Goal: Task Accomplishment & Management: Manage account settings

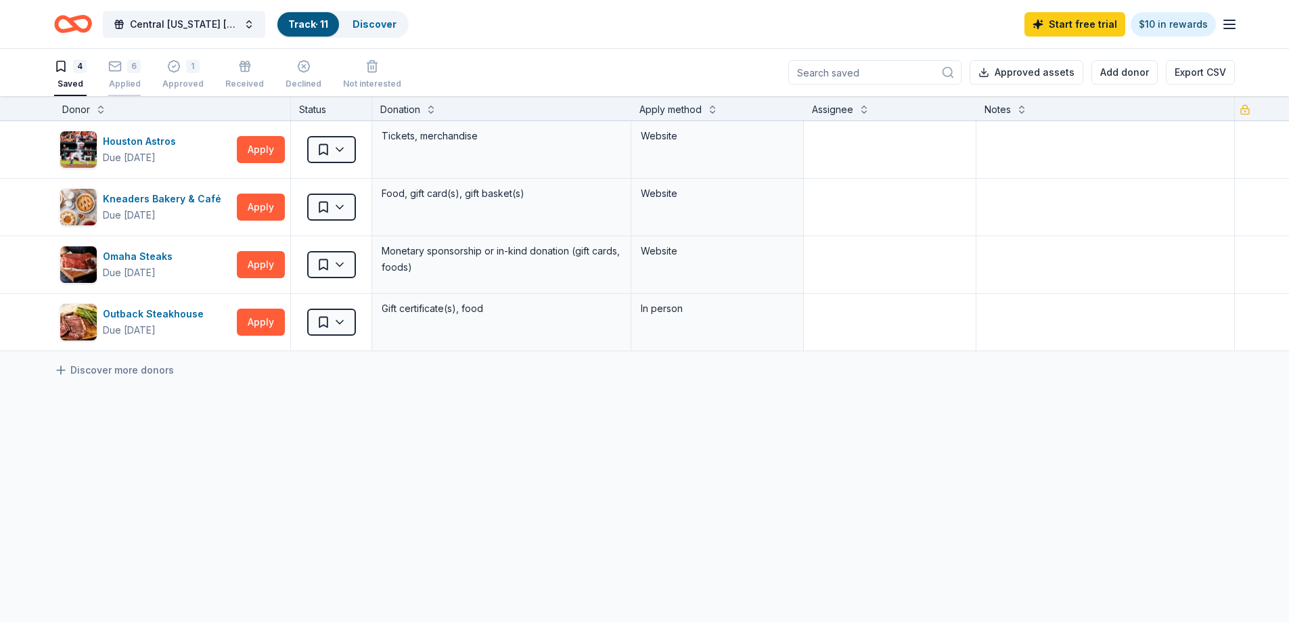
click at [115, 74] on div "6 Applied" at bounding box center [124, 75] width 32 height 30
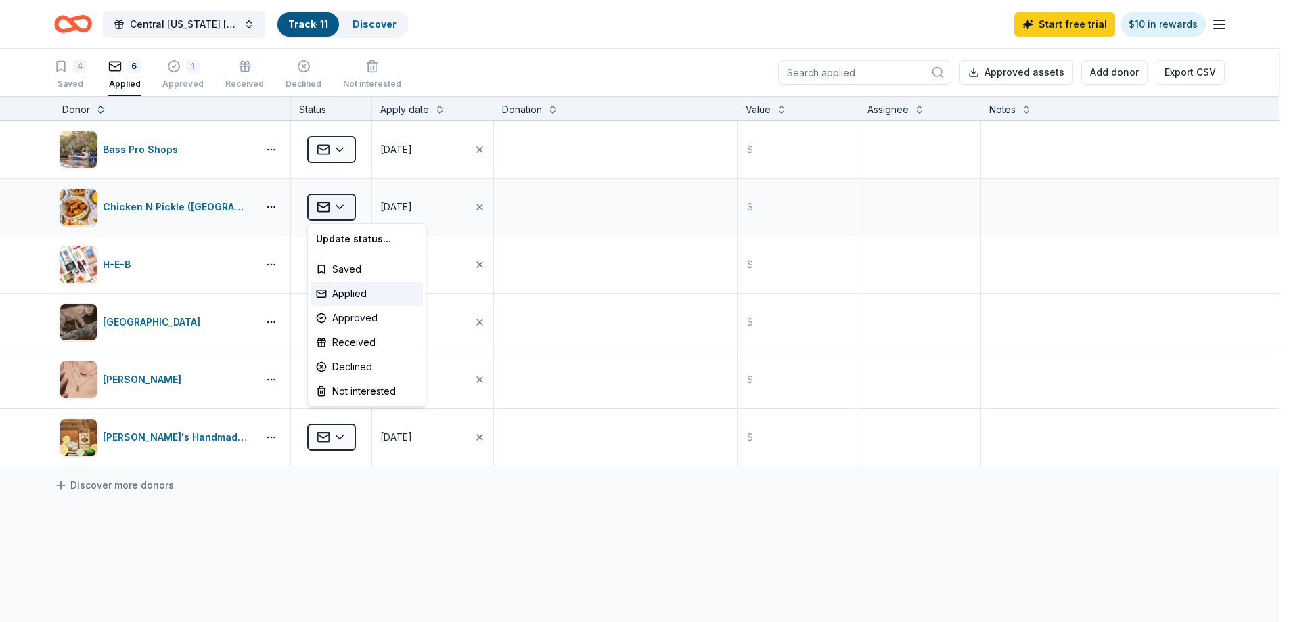
click at [337, 207] on html "Central [US_STATE] [PERSON_NAME] Foundation Charity Golf Tournament Track · 11 …" at bounding box center [644, 311] width 1289 height 622
click at [355, 317] on div "Approved" at bounding box center [367, 318] width 112 height 24
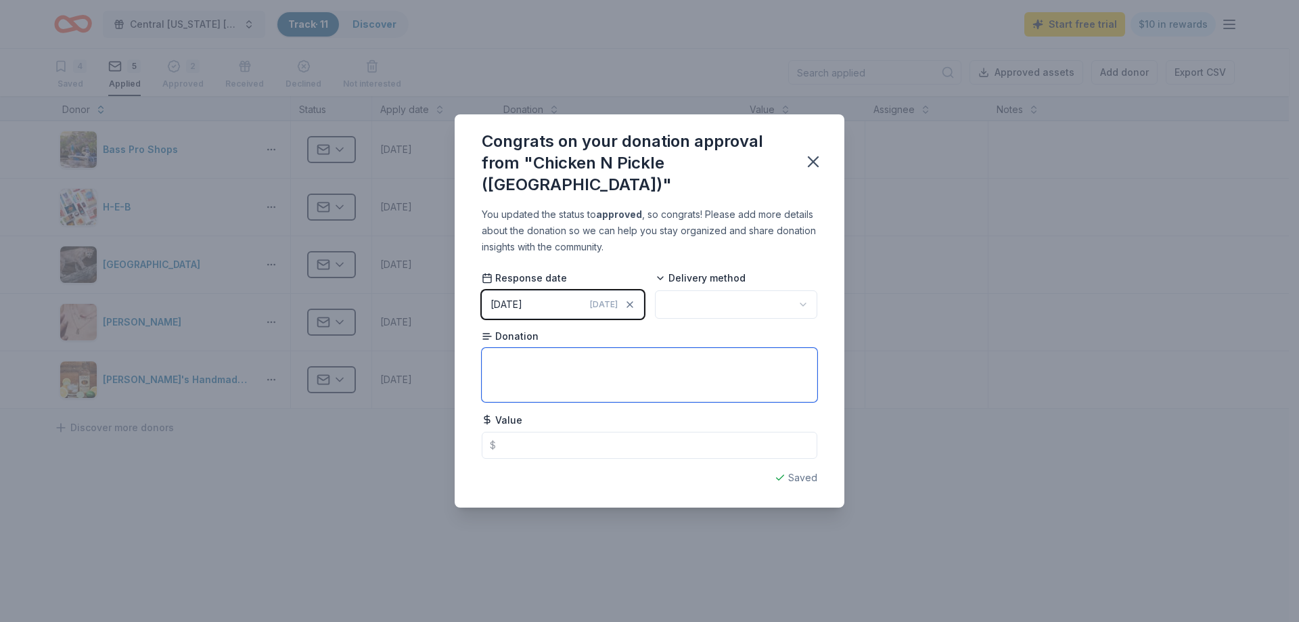
click at [516, 354] on textarea at bounding box center [650, 375] width 336 height 54
type textarea "60 minutes of play, rentals, and two apps"
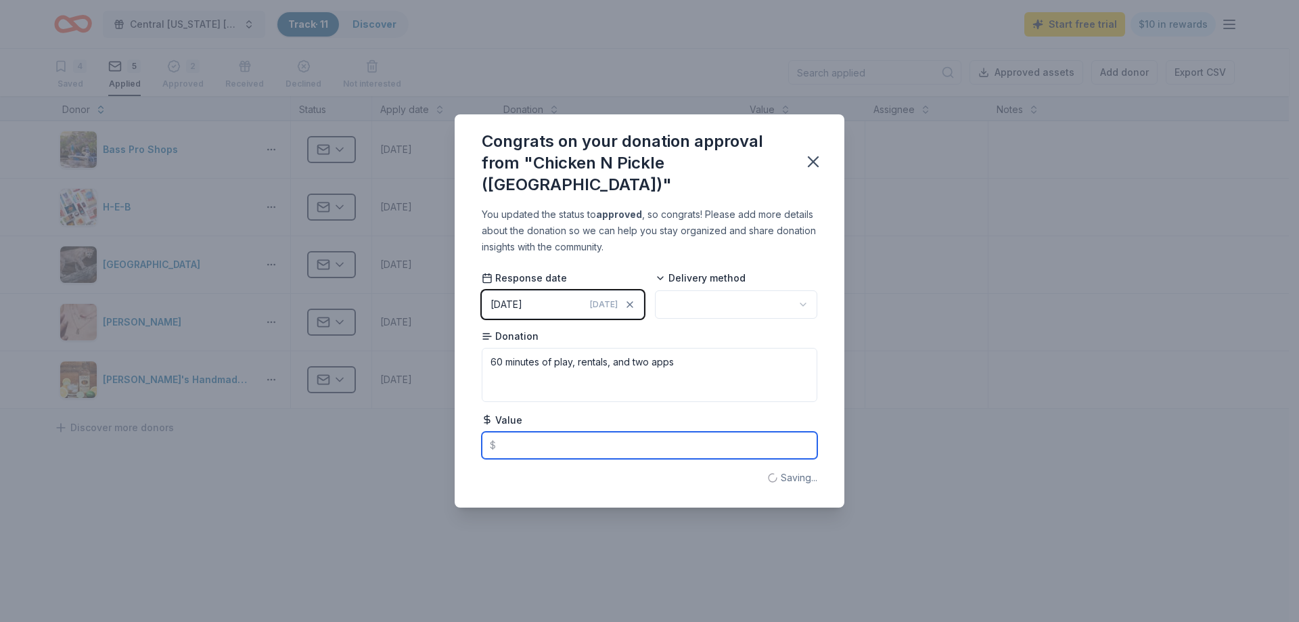
click at [595, 432] on input "text" at bounding box center [650, 445] width 336 height 27
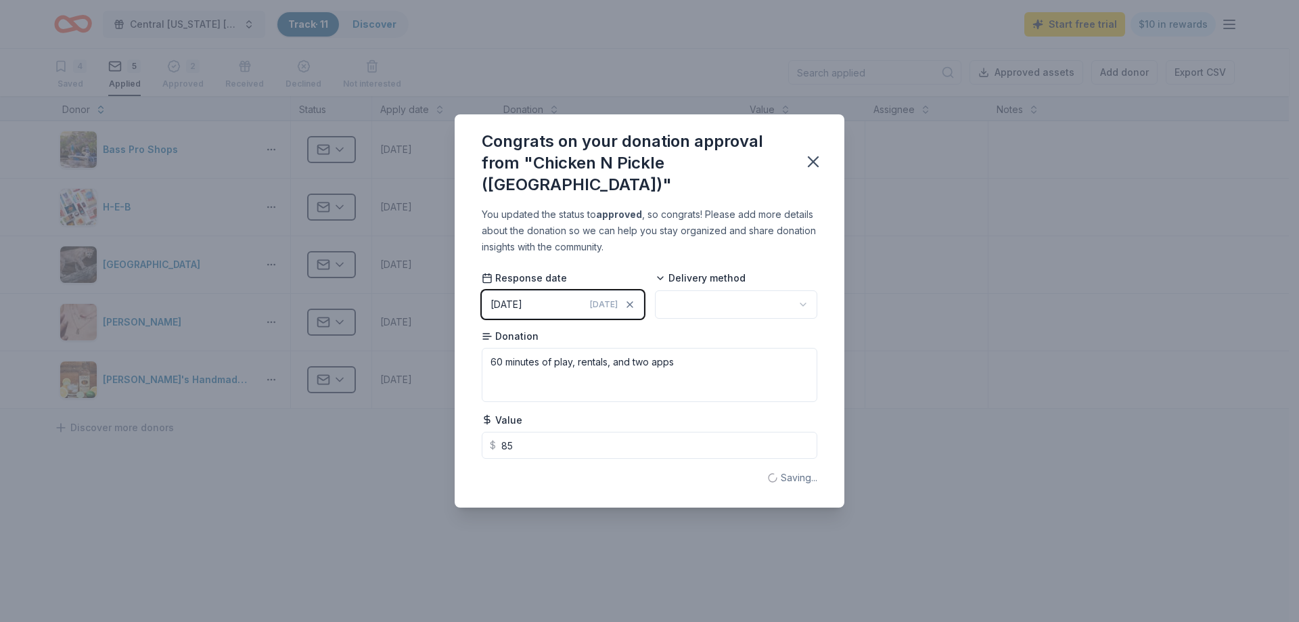
type input "85.00"
click at [744, 299] on html "Central [US_STATE] [PERSON_NAME] Foundation Charity Golf Tournament Track · 11 …" at bounding box center [649, 311] width 1299 height 622
click at [1020, 380] on div "Congrats on your donation approval from "Chicken N Pickle ([GEOGRAPHIC_DATA])" …" at bounding box center [649, 311] width 1299 height 622
click at [902, 225] on div "Congrats on your donation approval from "Chicken N Pickle ([GEOGRAPHIC_DATA])" …" at bounding box center [649, 311] width 1299 height 622
click at [820, 161] on icon "button" at bounding box center [813, 161] width 19 height 19
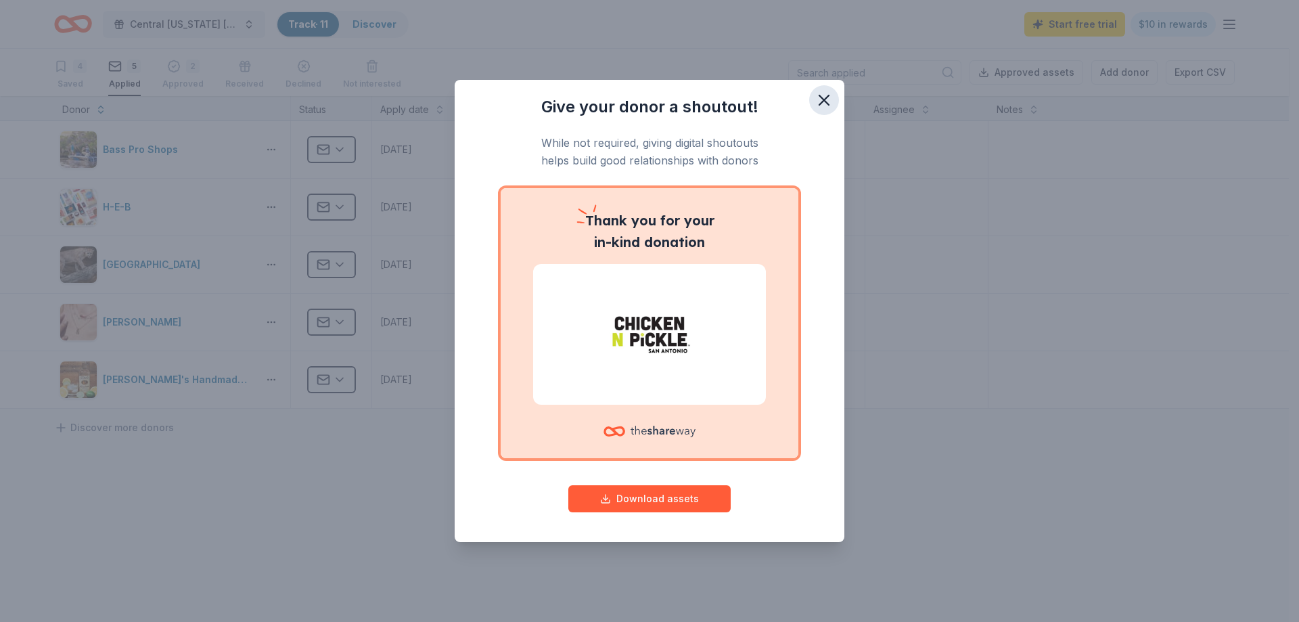
click at [827, 98] on icon "button" at bounding box center [824, 100] width 19 height 19
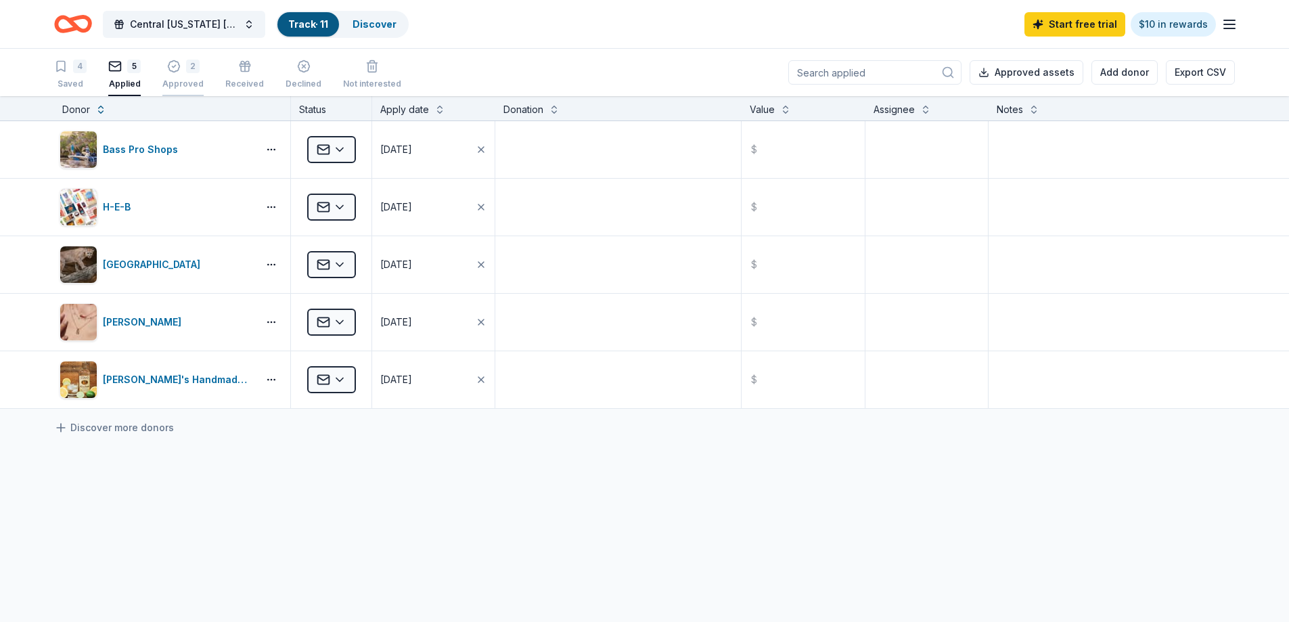
click at [168, 65] on icon "button" at bounding box center [174, 59] width 14 height 14
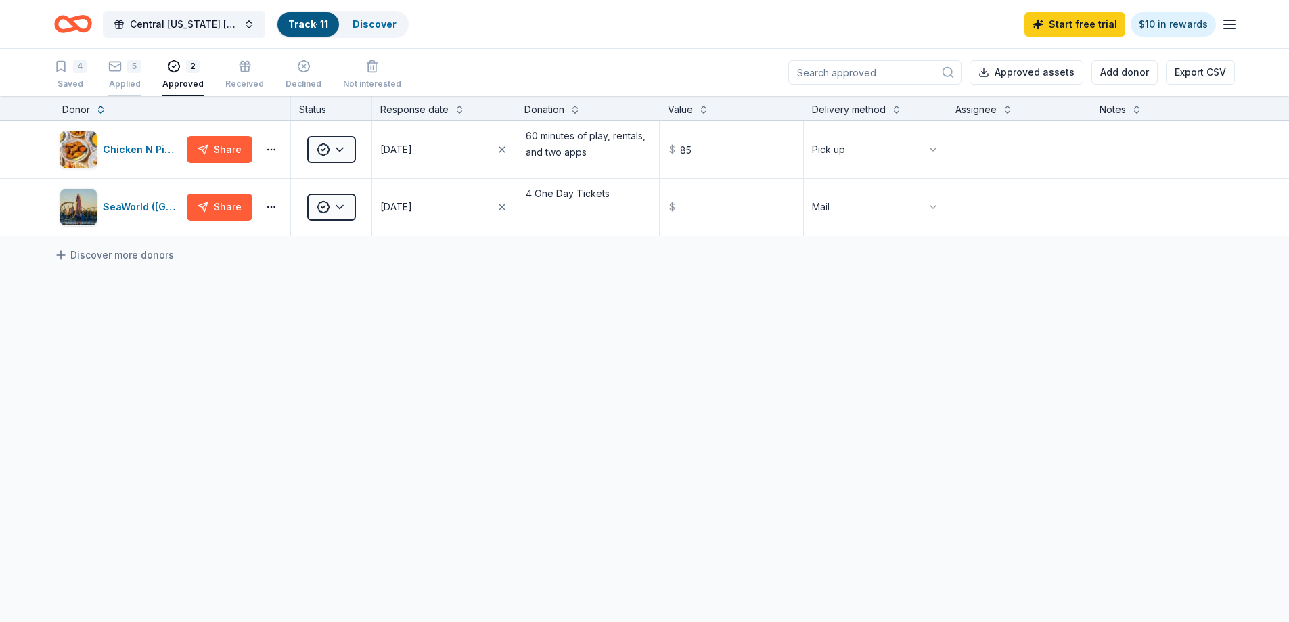
click at [119, 68] on icon "button" at bounding box center [115, 67] width 14 height 14
